Goal: Task Accomplishment & Management: Complete application form

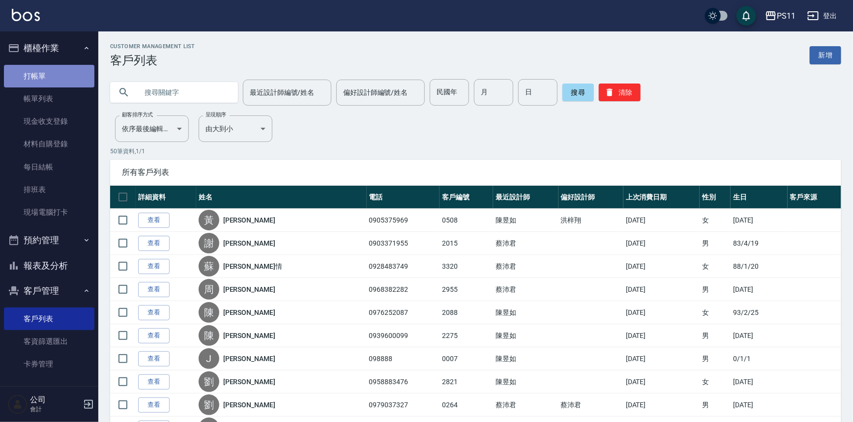
click at [58, 69] on link "打帳單" at bounding box center [49, 76] width 90 height 23
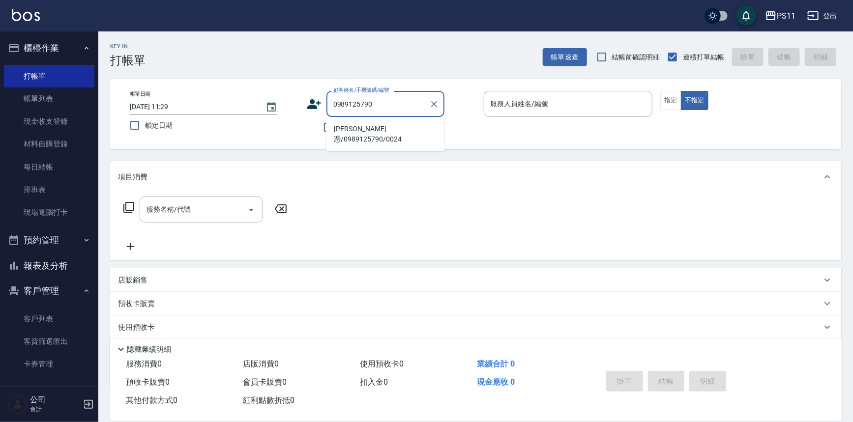
click at [411, 130] on li "[PERSON_NAME]憑/0989125790/0024" at bounding box center [385, 134] width 118 height 27
type input "[PERSON_NAME]憑/0989125790/0024"
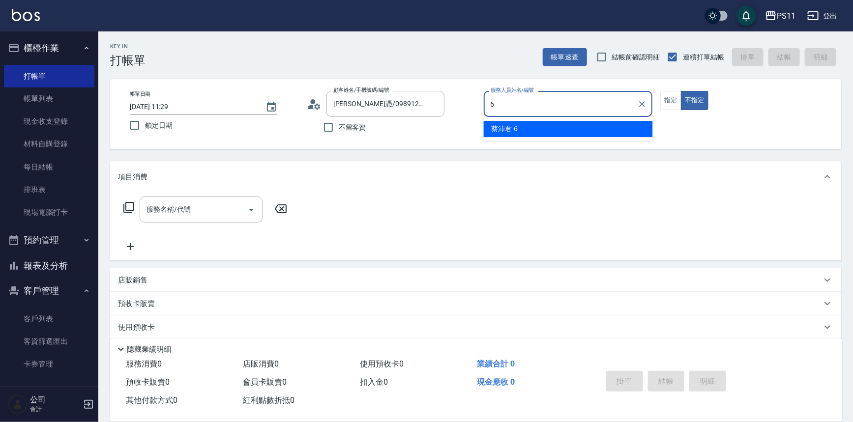
type input "[PERSON_NAME]6"
type button "false"
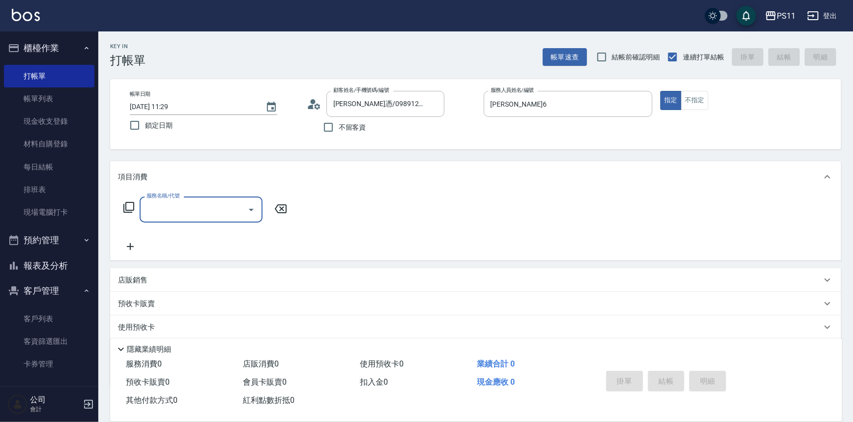
click at [249, 204] on icon "Open" at bounding box center [251, 210] width 12 height 12
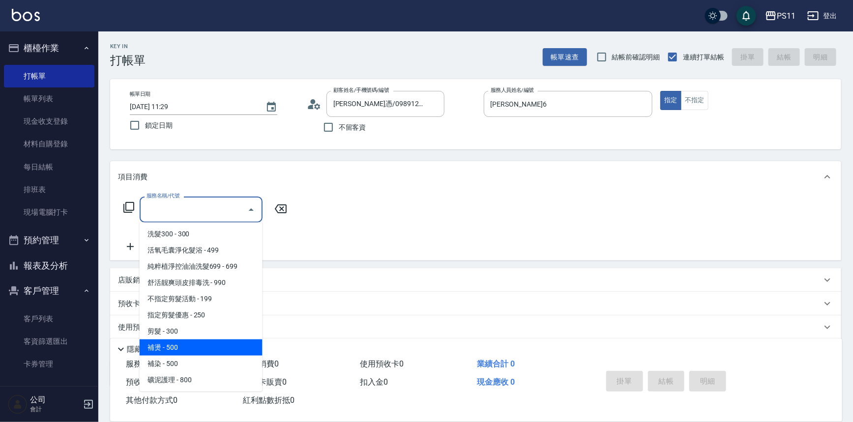
scroll to position [89, 0]
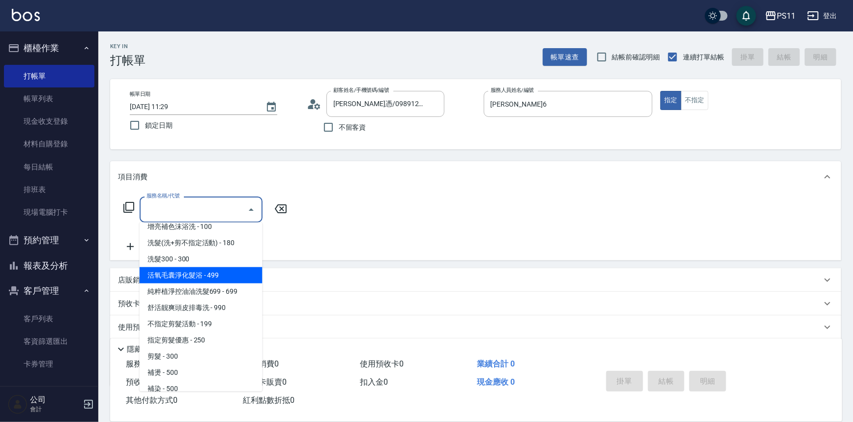
click at [227, 274] on span "活氧毛囊淨化髮浴 - 499" at bounding box center [201, 275] width 123 height 16
type input "活氧毛囊淨化髮浴(1499)"
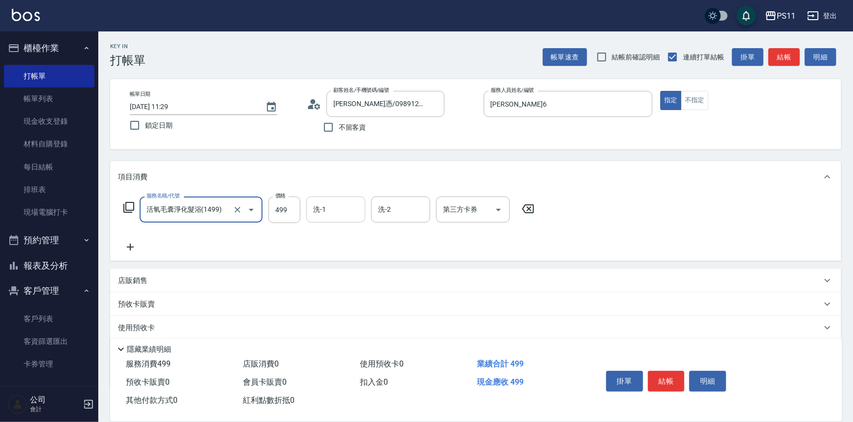
click at [326, 204] on input "洗-1" at bounding box center [336, 209] width 50 height 17
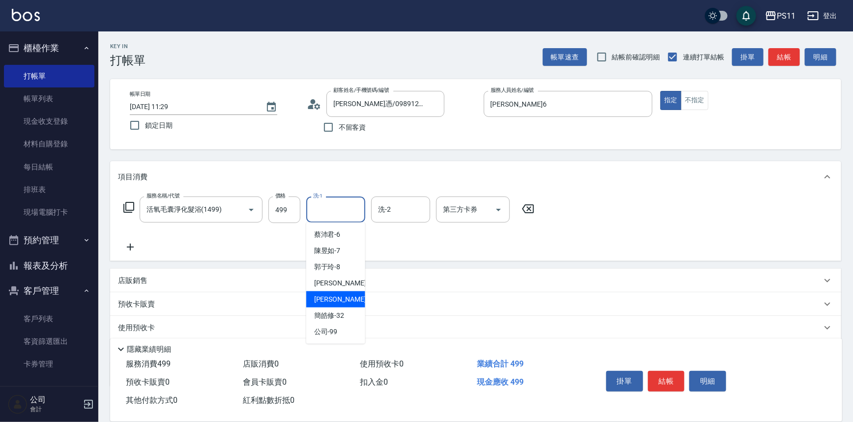
click at [356, 300] on div "[PERSON_NAME]-31" at bounding box center [335, 300] width 59 height 16
type input "[PERSON_NAME]-31"
click at [128, 245] on icon at bounding box center [130, 247] width 25 height 12
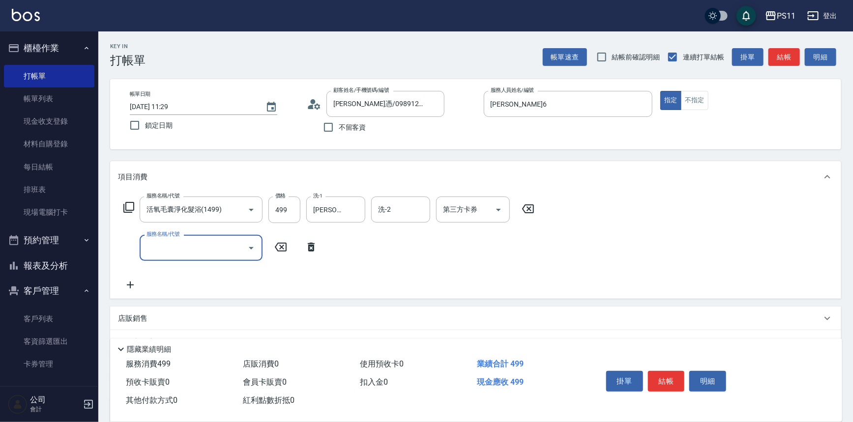
click at [255, 244] on icon "Open" at bounding box center [251, 248] width 12 height 12
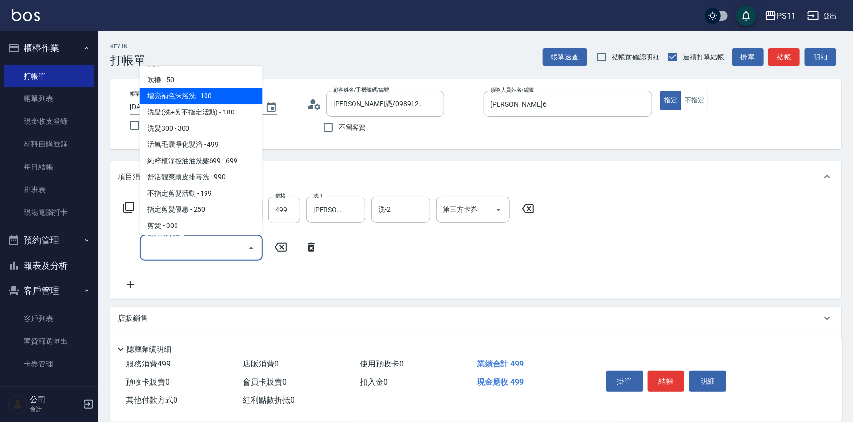
scroll to position [178, 0]
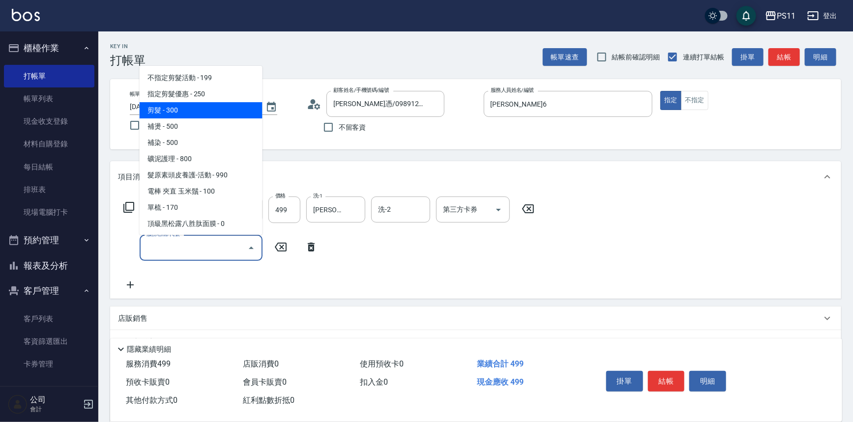
click at [207, 108] on span "剪髮 - 300" at bounding box center [201, 110] width 123 height 16
type input "剪髮(2300)"
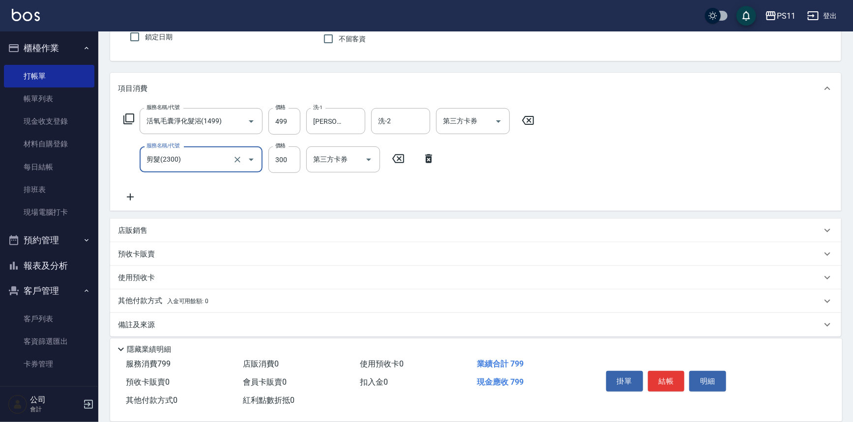
scroll to position [95, 0]
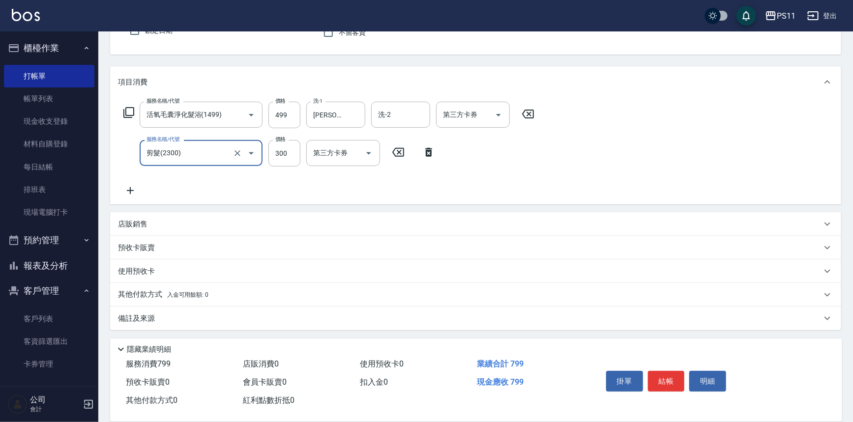
click at [167, 294] on p "其他付款方式 入金可用餘額: 0" at bounding box center [163, 295] width 90 height 11
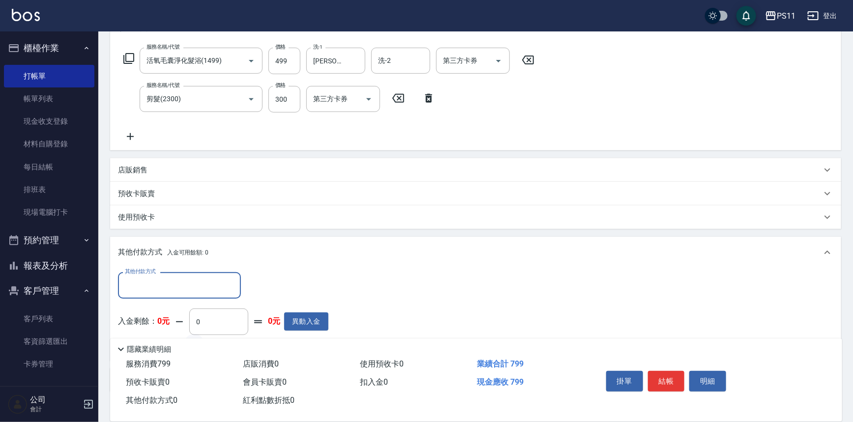
scroll to position [211, 0]
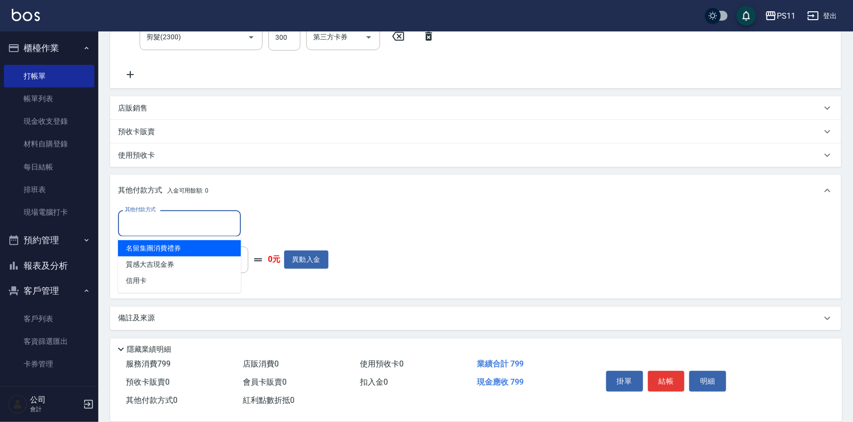
click at [183, 217] on input "其他付款方式" at bounding box center [179, 223] width 114 height 17
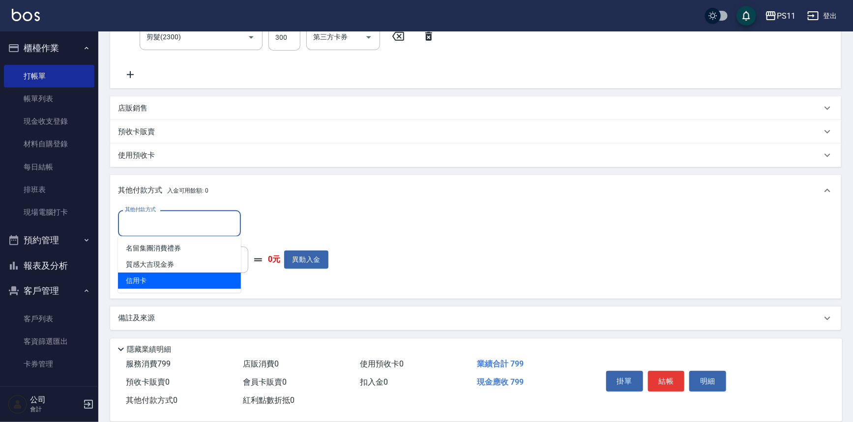
click at [187, 277] on span "信用卡" at bounding box center [179, 281] width 123 height 16
type input "信用卡"
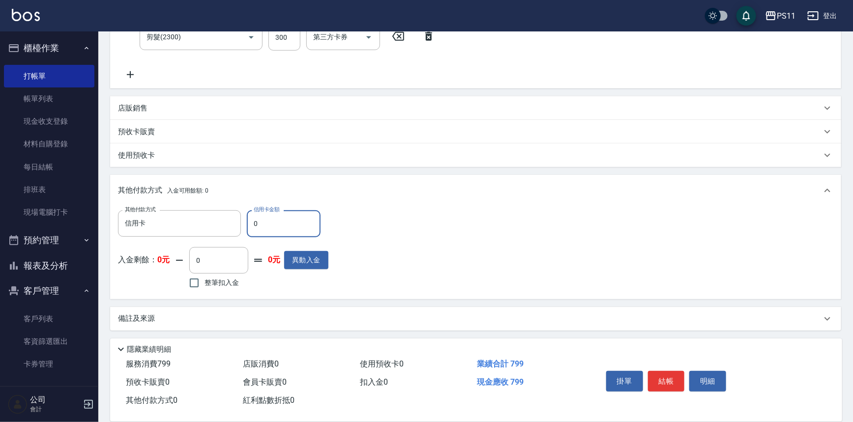
click at [295, 225] on input "0" at bounding box center [284, 223] width 74 height 27
drag, startPoint x: 263, startPoint y: 216, endPoint x: 245, endPoint y: 218, distance: 17.8
click at [245, 218] on div "其他付款方式 信用卡 其他付款方式 信用卡金額 0 信用卡金額" at bounding box center [223, 223] width 210 height 27
type input "799"
click at [671, 380] on button "結帳" at bounding box center [666, 381] width 37 height 21
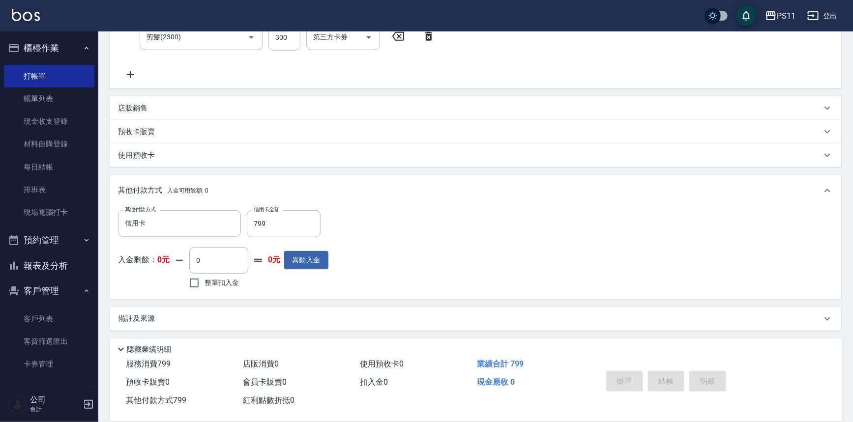
type input "[DATE] 11:31"
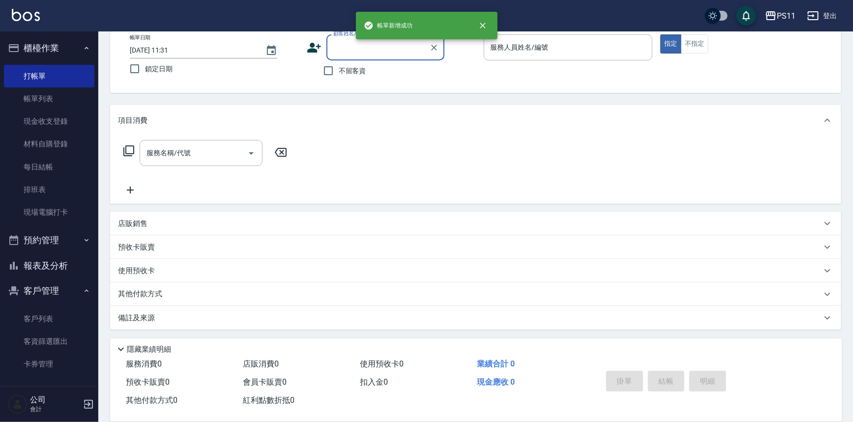
scroll to position [0, 0]
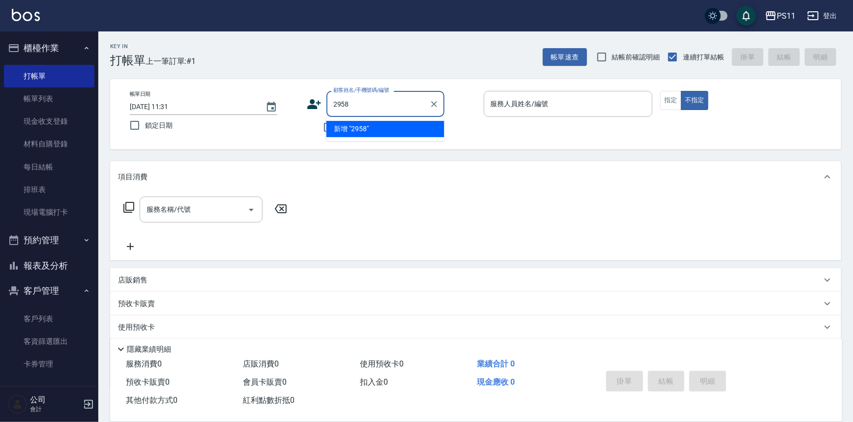
type input "2958"
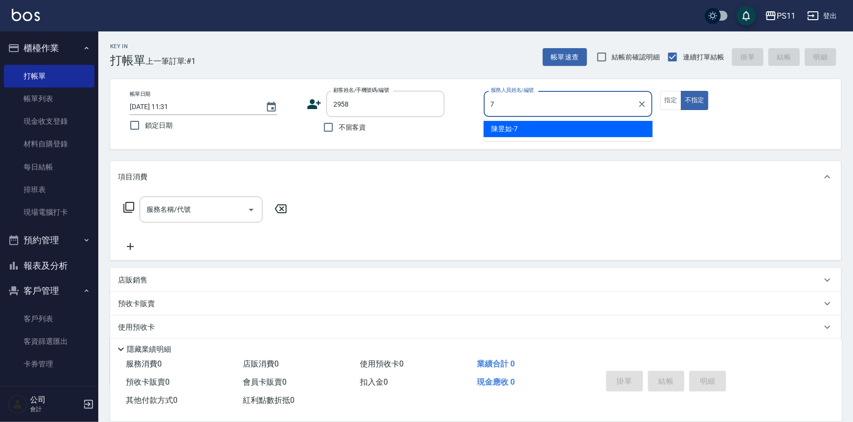
type input "陳昱如-7"
type input "[PERSON_NAME]/0929632578/2958"
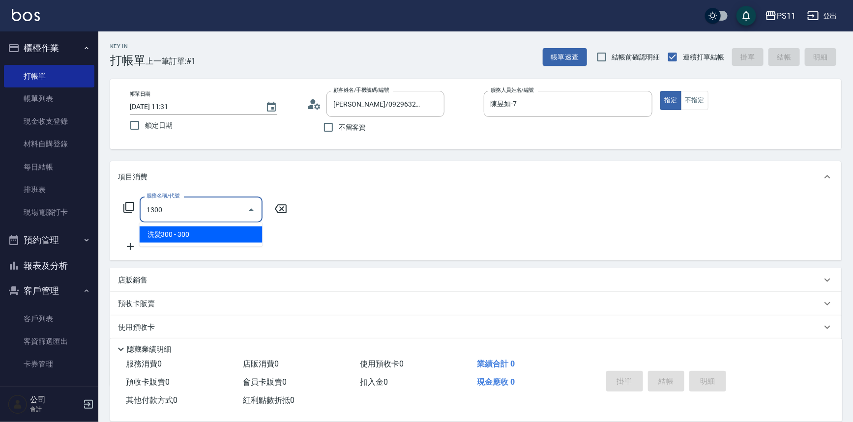
type input "洗髮300(1300)"
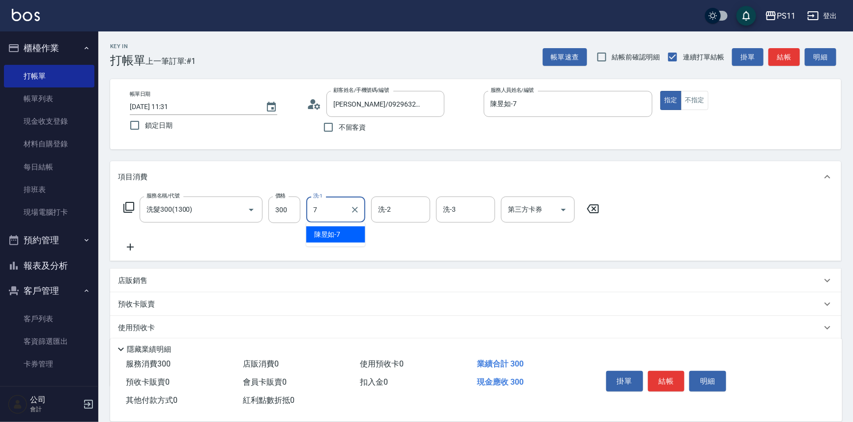
type input "陳昱如-7"
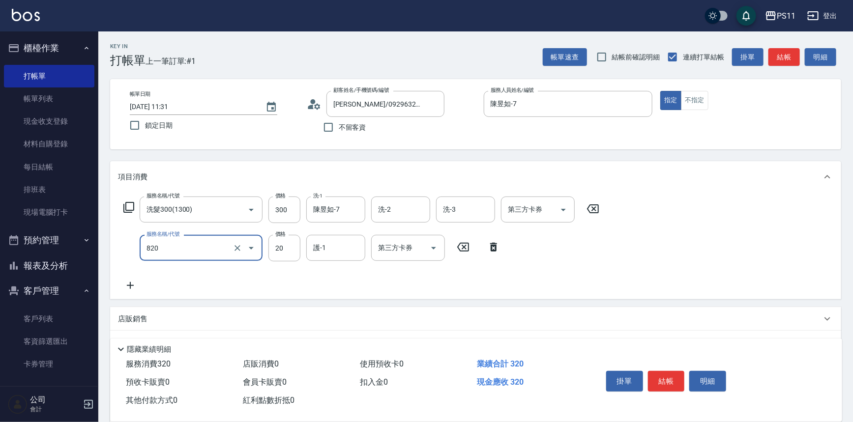
type input "潤絲(820)"
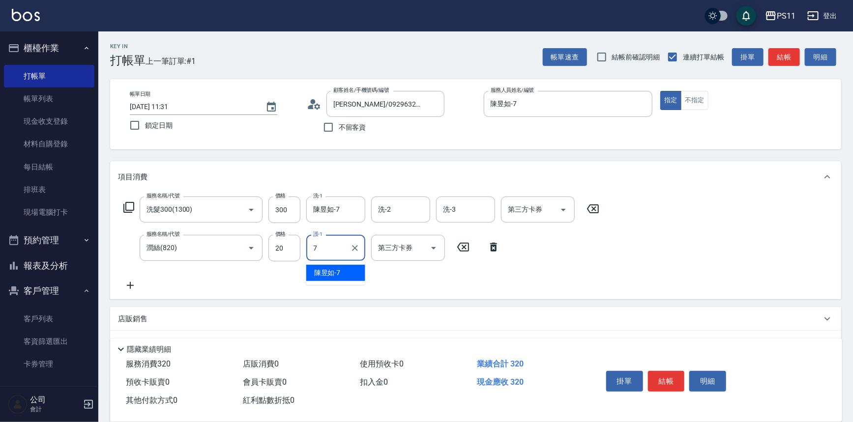
type input "陳昱如-7"
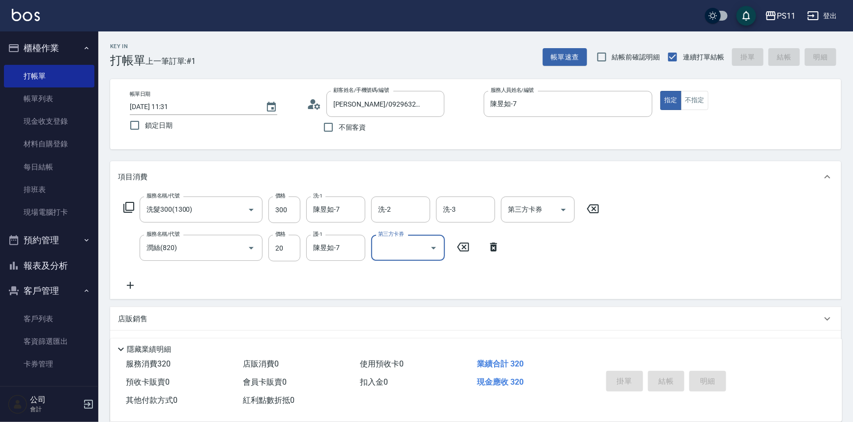
type input "[DATE] 11:36"
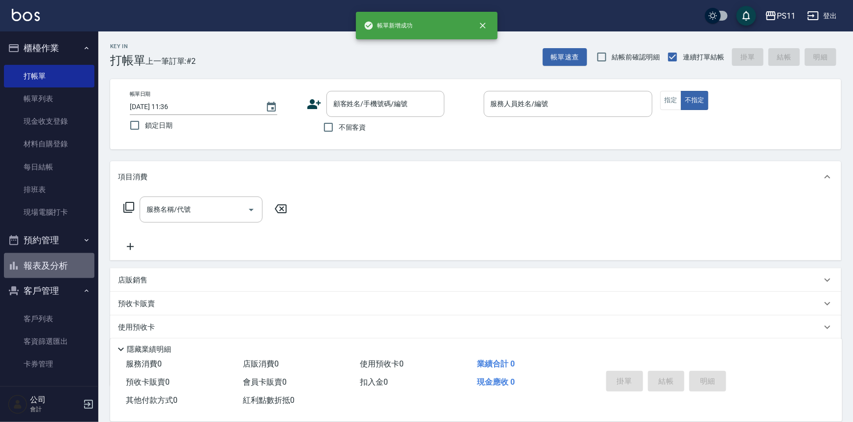
click at [49, 266] on button "報表及分析" at bounding box center [49, 266] width 90 height 26
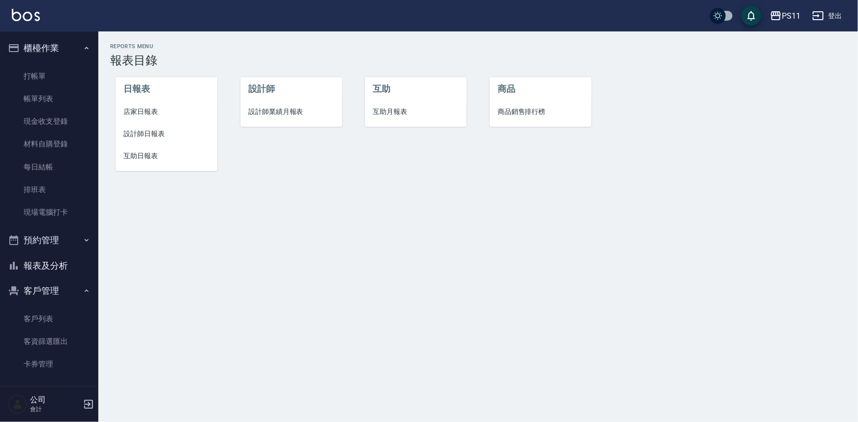
click at [130, 129] on span "設計師日報表" at bounding box center [166, 134] width 86 height 10
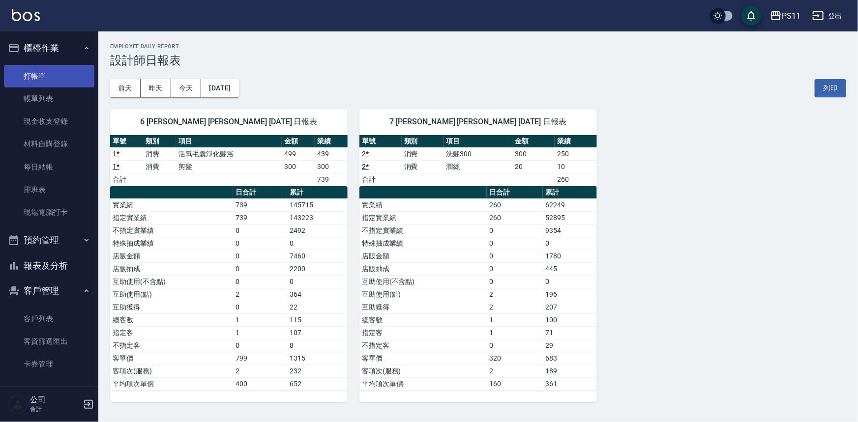
click at [55, 80] on link "打帳單" at bounding box center [49, 76] width 90 height 23
